Goal: Information Seeking & Learning: Find specific fact

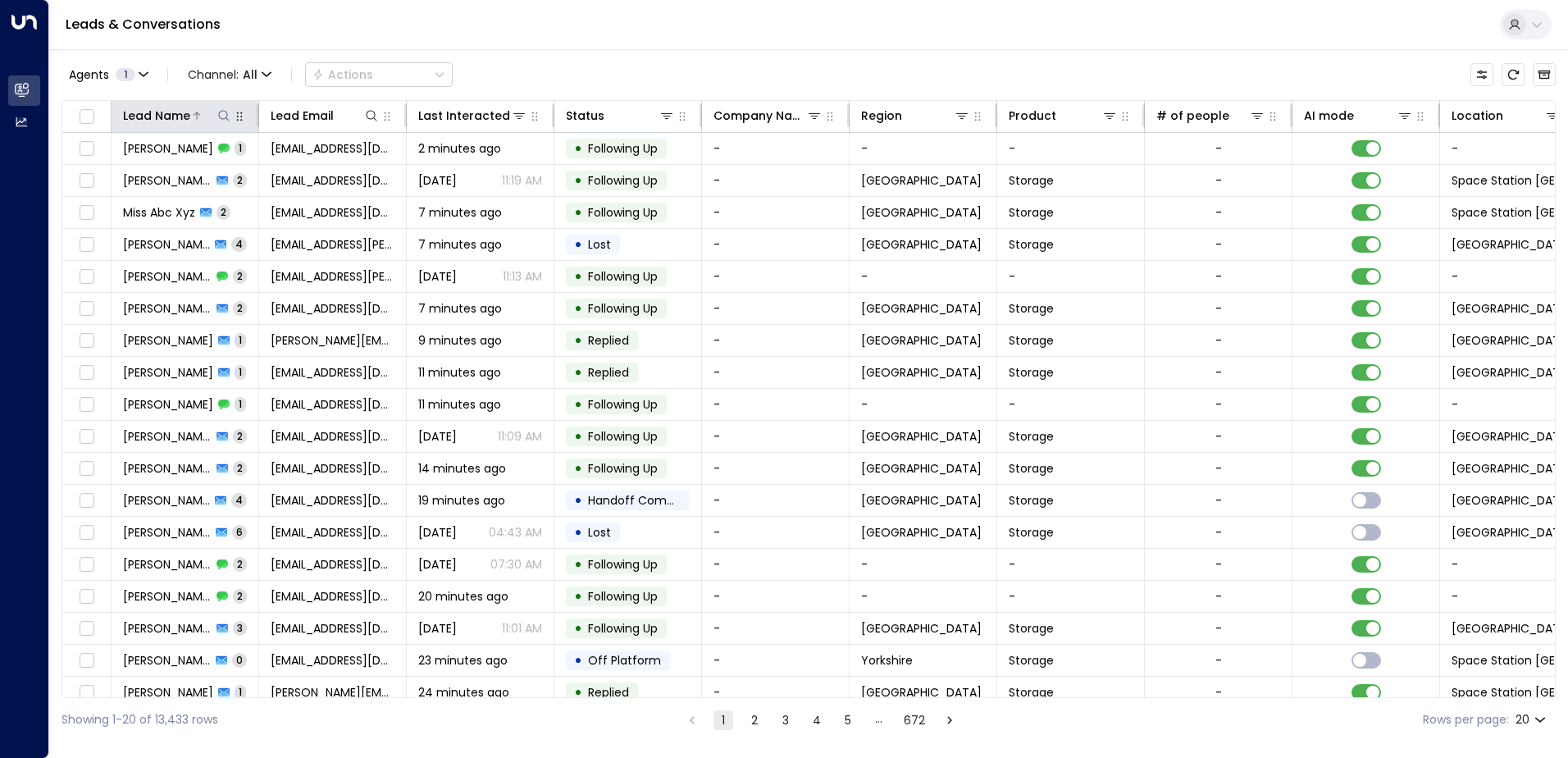
click at [221, 120] on icon at bounding box center [224, 115] width 13 height 13
click at [175, 173] on input "text" at bounding box center [224, 175] width 227 height 30
type input "**********"
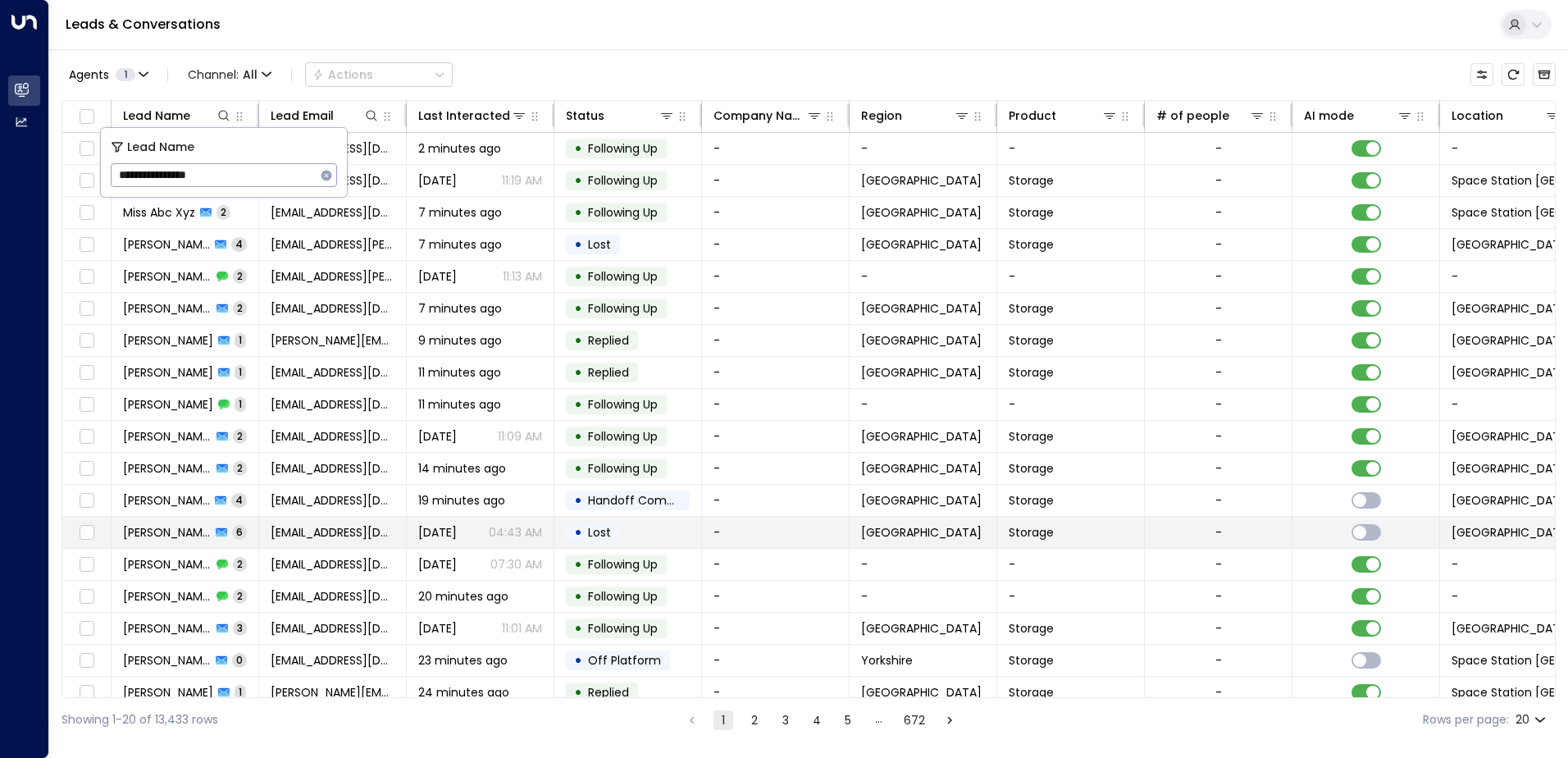
click at [514, 517] on tbody "[PERSON_NAME] 1 [EMAIL_ADDRESS][DOMAIN_NAME] 2 minutes ago • Following Up - - -…" at bounding box center [973, 453] width 1821 height 640
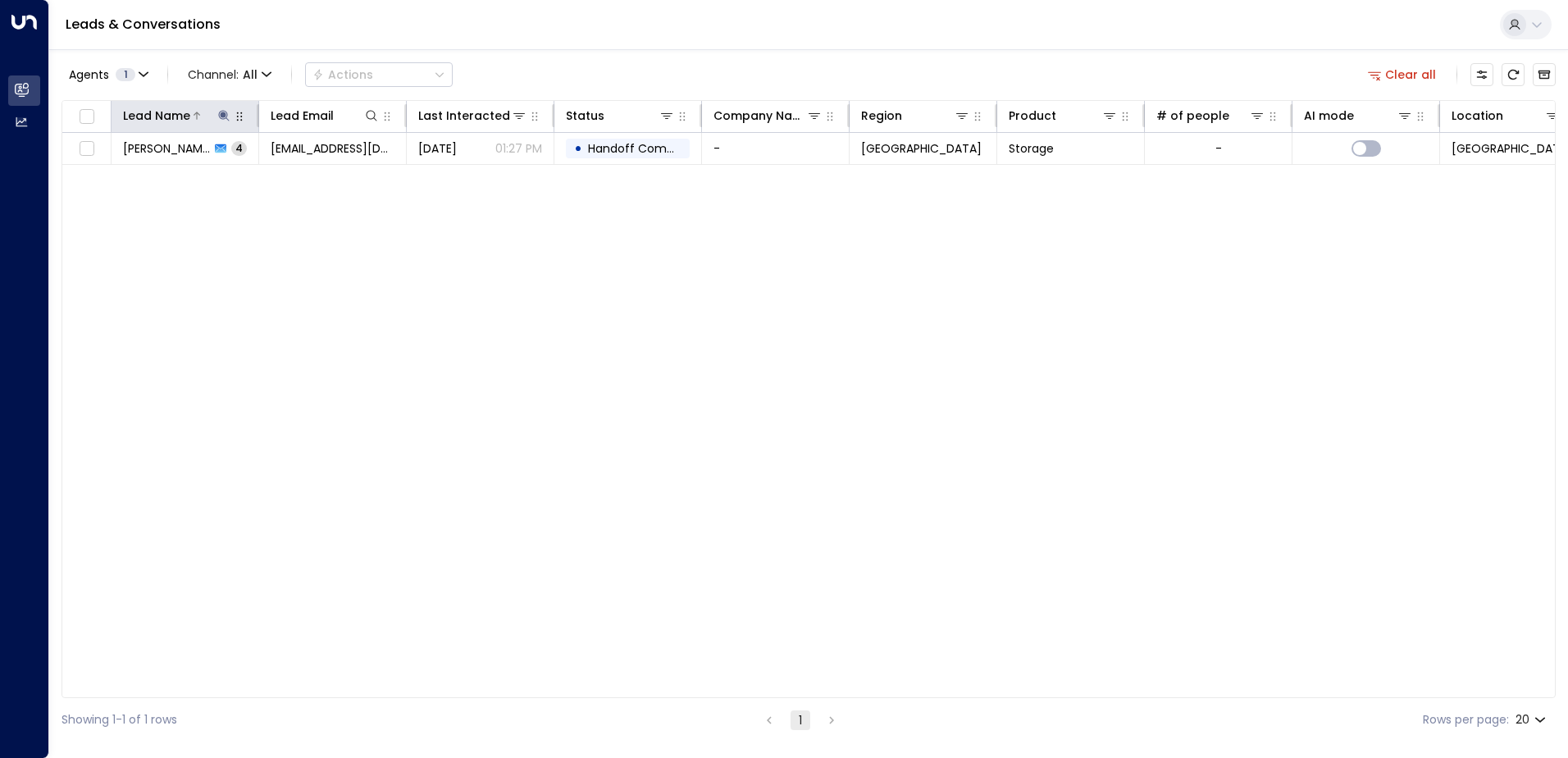
click at [217, 113] on button at bounding box center [224, 116] width 17 height 17
click at [192, 218] on div "Lead Name Lead Email Last Interacted Status Company Name Region Product # of pe…" at bounding box center [808, 399] width 1494 height 598
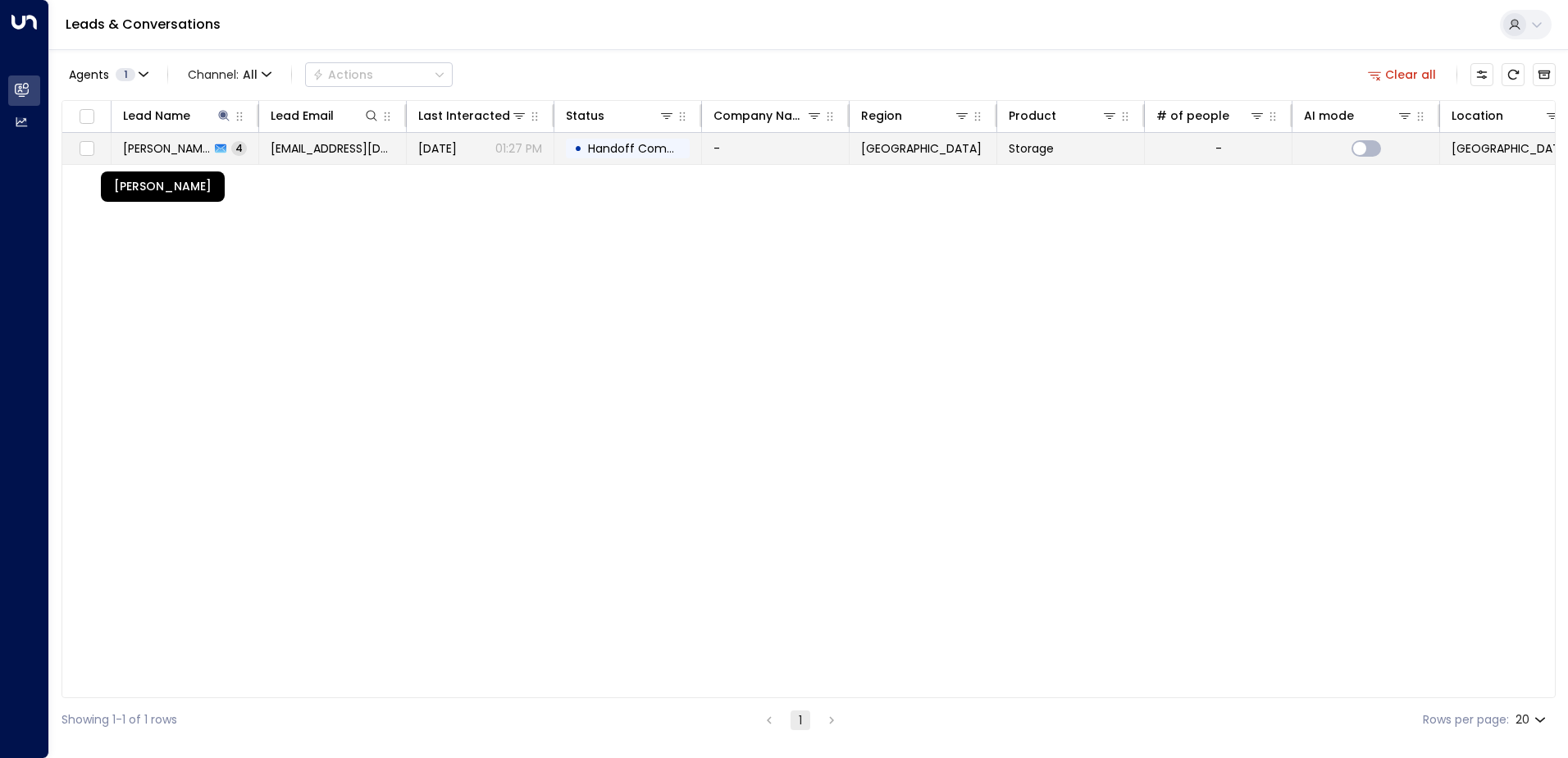
click at [190, 143] on span "[PERSON_NAME]" at bounding box center [166, 148] width 87 height 17
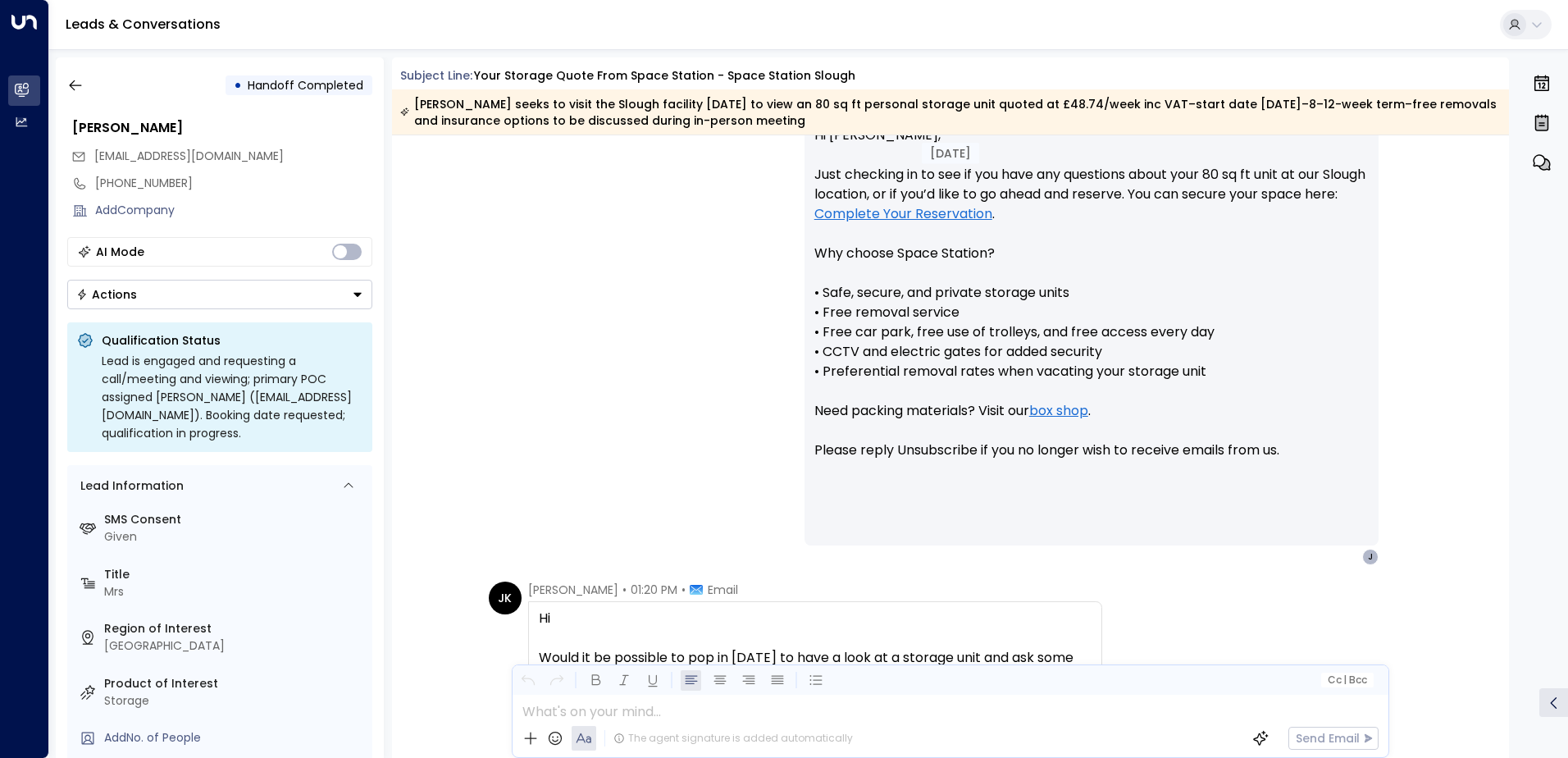
scroll to position [1790, 0]
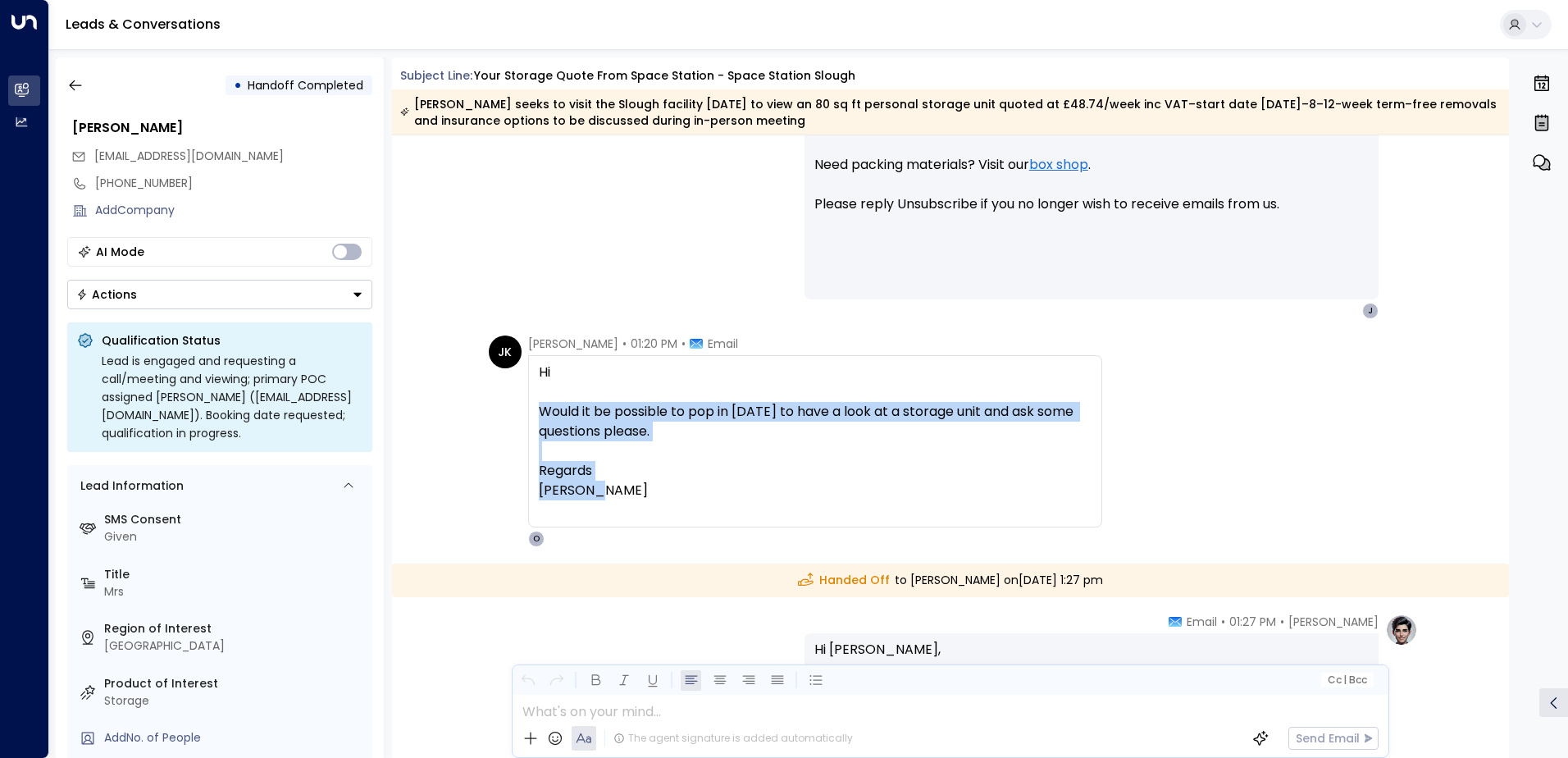
drag, startPoint x: 622, startPoint y: 500, endPoint x: 533, endPoint y: 408, distance: 128.0
click at [533, 408] on div "Hi Would it be possible to pop in [DATE] to have a look at a storage unit and a…" at bounding box center [815, 441] width 574 height 172
drag, startPoint x: 533, startPoint y: 408, endPoint x: 551, endPoint y: 406, distance: 18.1
copy div "Would it be possible to pop in [DATE] to have a look at a storage unit and ask …"
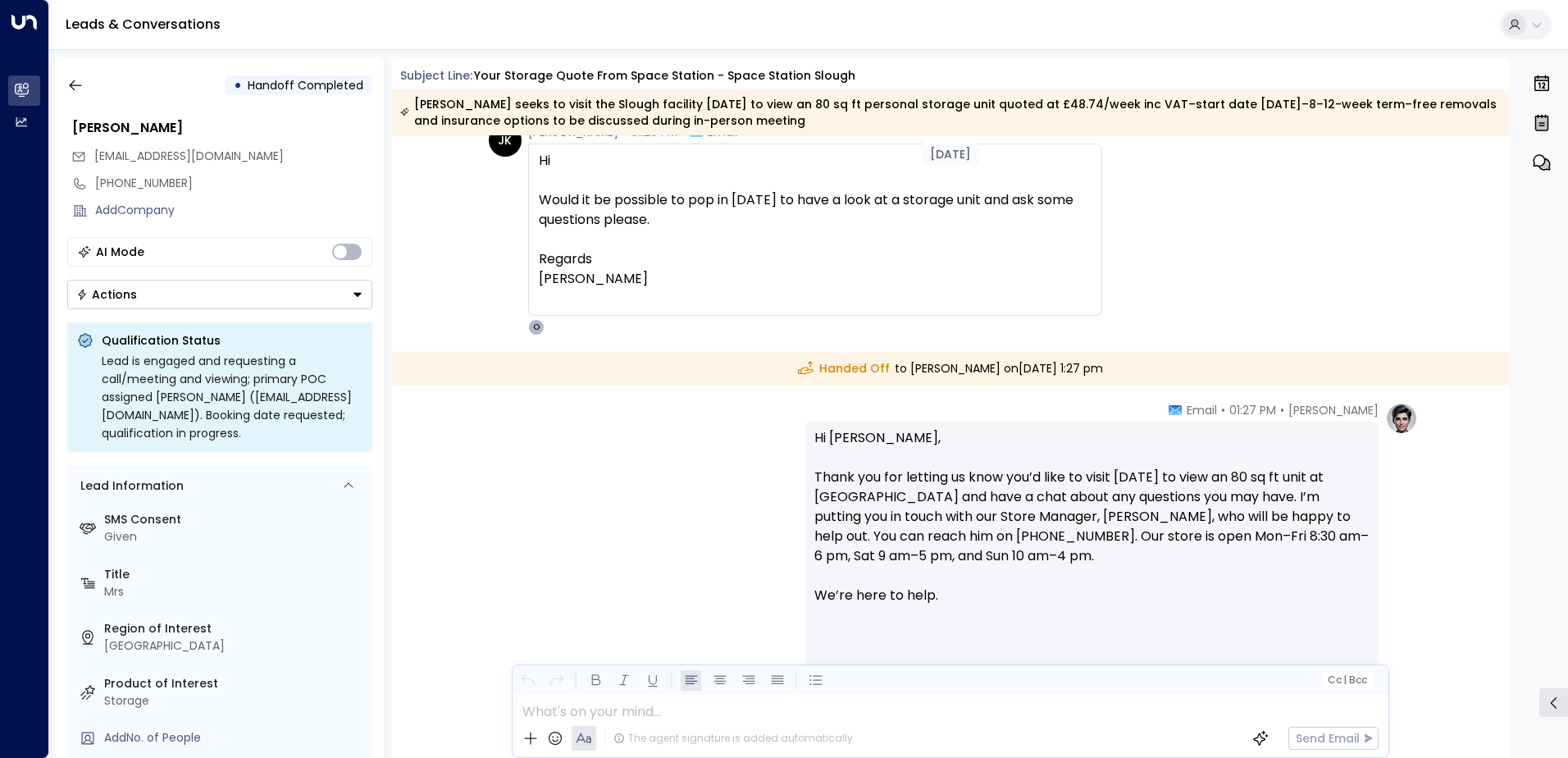
scroll to position [2118, 0]
